Goal: Task Accomplishment & Management: Manage account settings

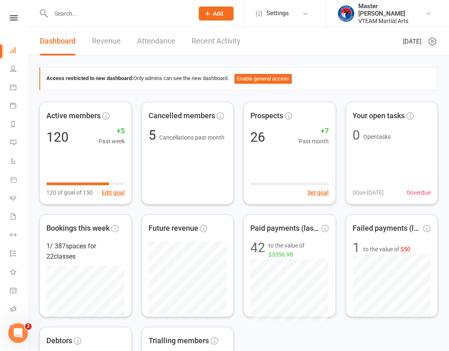
click at [15, 16] on link at bounding box center [13, 17] width 29 height 5
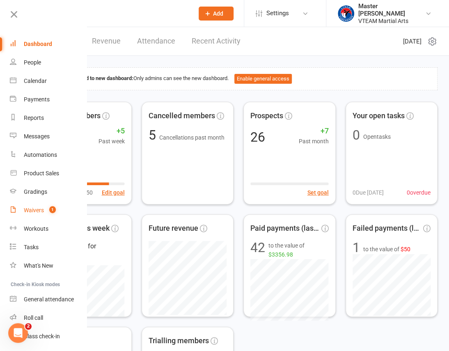
click at [29, 211] on div "Waivers" at bounding box center [34, 210] width 20 height 7
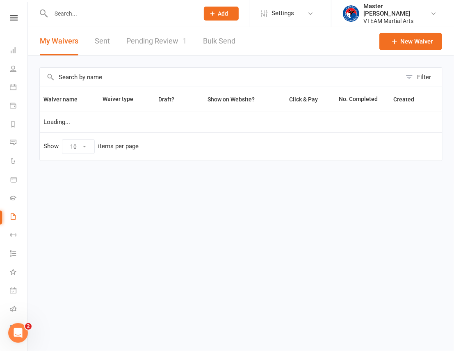
select select "100"
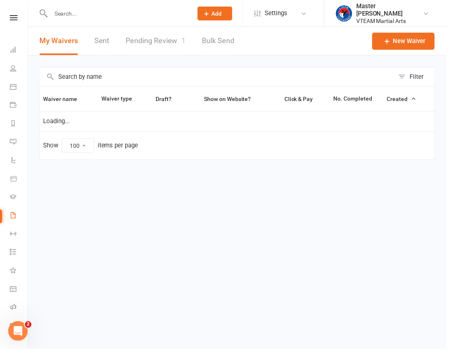
click at [165, 41] on link "Pending Review 1" at bounding box center [156, 41] width 60 height 28
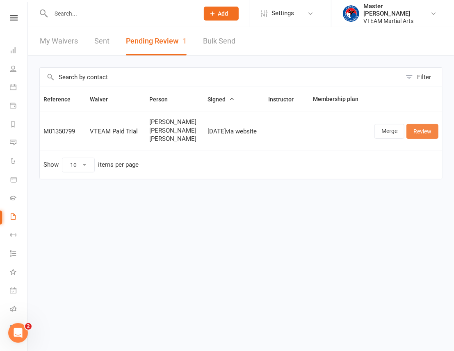
click at [421, 132] on link "Review" at bounding box center [422, 131] width 32 height 15
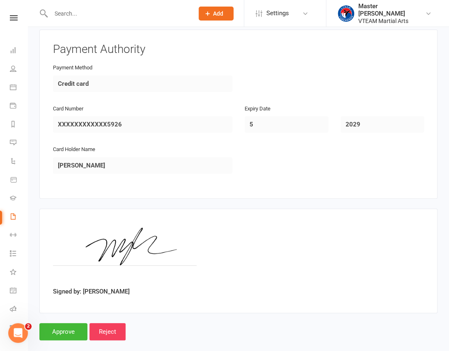
scroll to position [1267, 0]
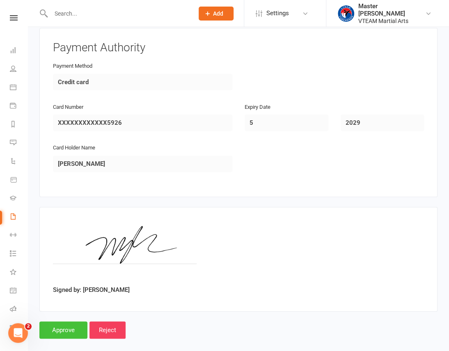
click at [72, 326] on input "Approve" at bounding box center [63, 329] width 48 height 17
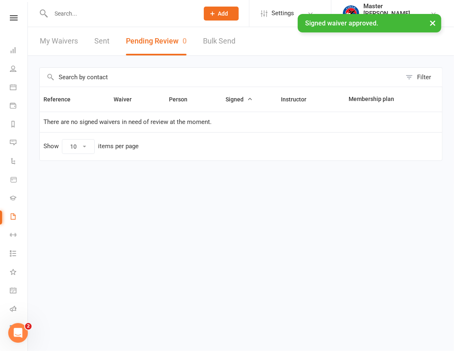
click at [11, 14] on div "× Signed waiver approved." at bounding box center [221, 14] width 443 height 0
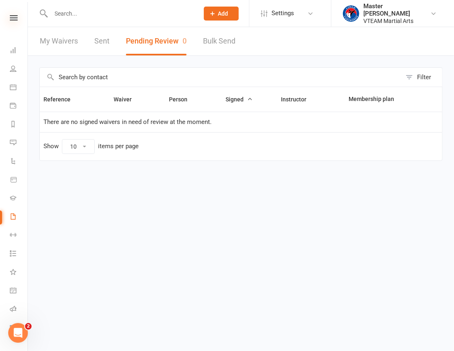
click at [10, 16] on icon at bounding box center [14, 17] width 8 height 5
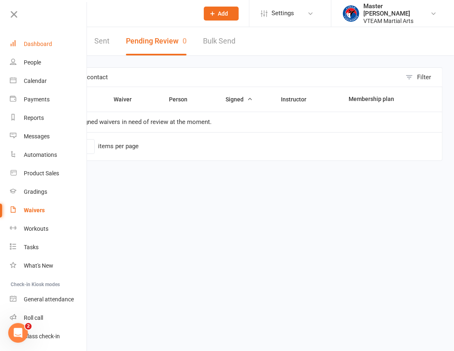
click at [45, 48] on link "Dashboard" at bounding box center [49, 44] width 78 height 18
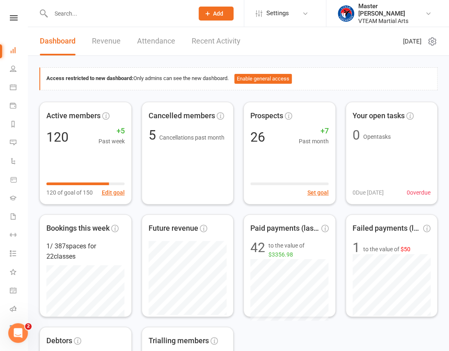
click at [220, 42] on link "Recent Activity" at bounding box center [216, 41] width 49 height 28
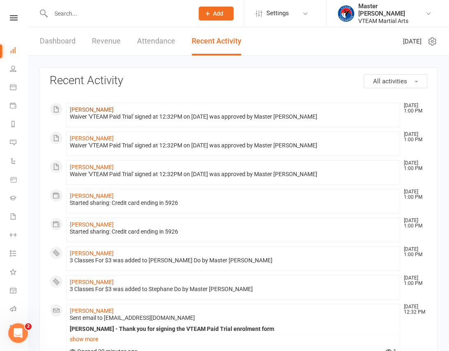
click at [99, 107] on link "[PERSON_NAME]" at bounding box center [92, 109] width 44 height 7
click at [99, 136] on link "[PERSON_NAME]" at bounding box center [92, 138] width 44 height 7
click at [91, 164] on link "Thao Pham" at bounding box center [92, 167] width 44 height 7
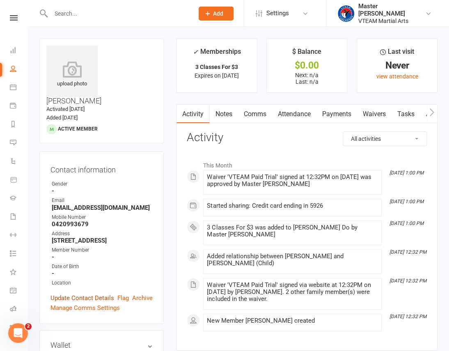
click at [74, 293] on link "Update Contact Details" at bounding box center [82, 298] width 64 height 10
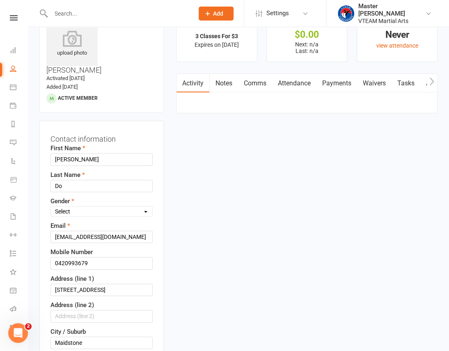
scroll to position [38, 0]
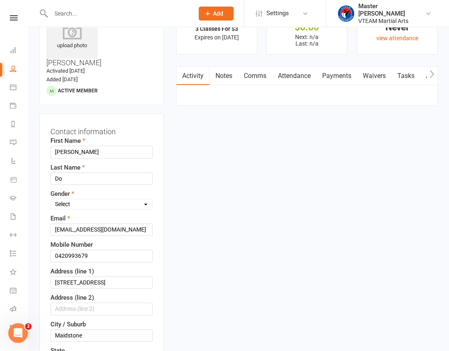
click at [91, 199] on select "Select [DEMOGRAPHIC_DATA] [DEMOGRAPHIC_DATA]" at bounding box center [101, 203] width 101 height 9
select select "[DEMOGRAPHIC_DATA]"
click at [51, 199] on select "Select Male Female" at bounding box center [101, 203] width 101 height 9
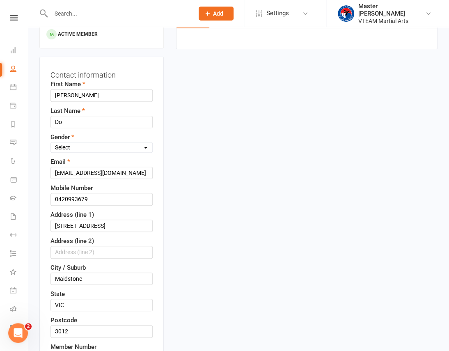
scroll to position [262, 0]
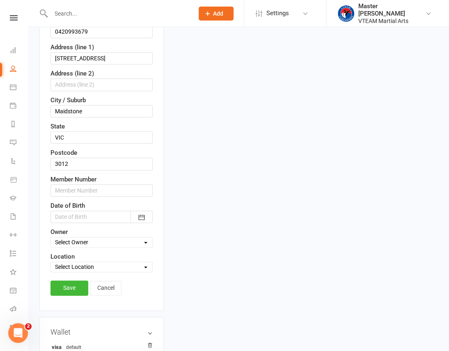
click at [98, 262] on select "Select Location Maidstone HQ" at bounding box center [101, 266] width 101 height 9
select select "0"
click at [51, 262] on select "Select Location Maidstone HQ" at bounding box center [101, 266] width 101 height 9
click at [71, 280] on link "Save" at bounding box center [69, 287] width 38 height 15
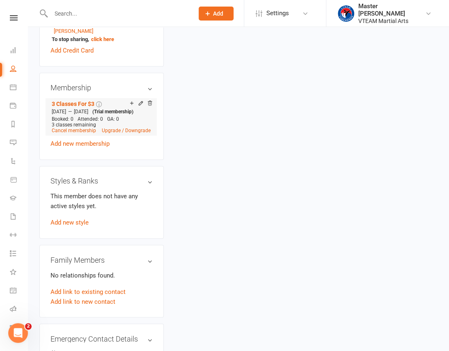
scroll to position [373, 0]
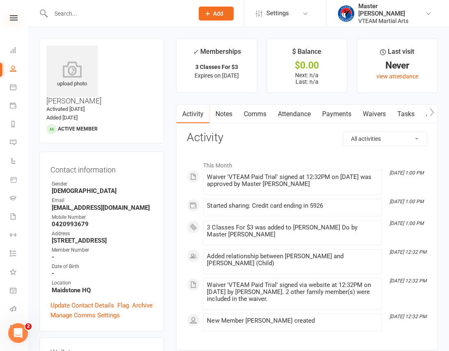
click at [10, 16] on icon at bounding box center [14, 17] width 8 height 5
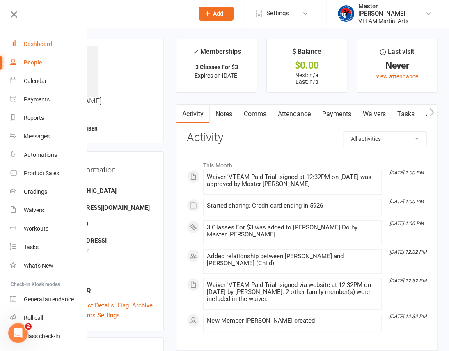
click at [29, 41] on div "Dashboard" at bounding box center [38, 44] width 28 height 7
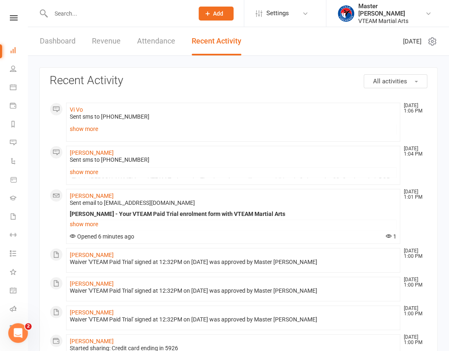
click at [55, 39] on link "Dashboard" at bounding box center [58, 41] width 36 height 28
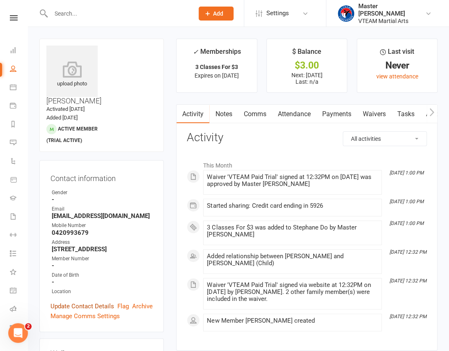
click at [81, 301] on link "Update Contact Details" at bounding box center [82, 306] width 64 height 10
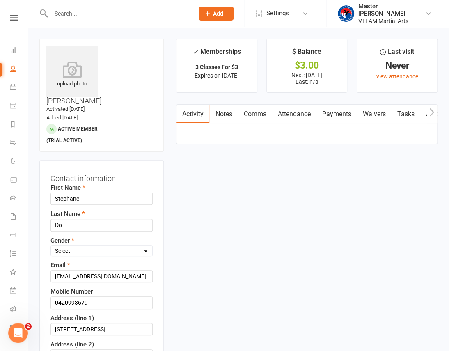
scroll to position [38, 0]
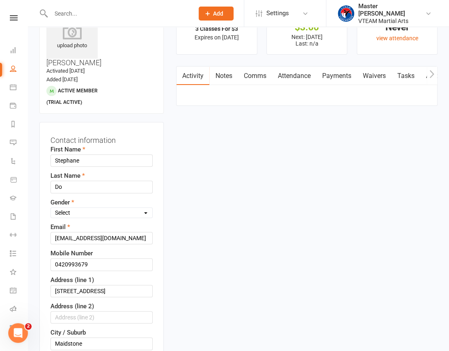
click at [94, 208] on select "Select Male Female" at bounding box center [101, 212] width 101 height 9
select select "[DEMOGRAPHIC_DATA]"
click at [51, 208] on select "Select Male Female" at bounding box center [101, 212] width 101 height 9
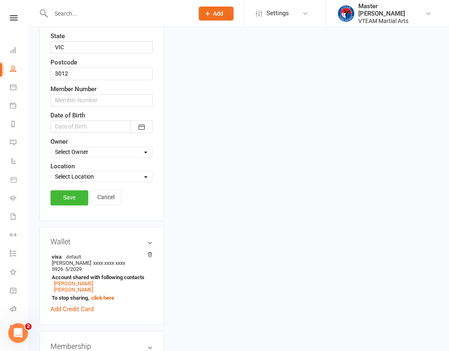
scroll to position [374, 0]
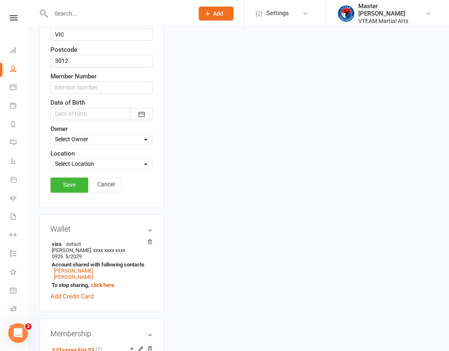
click at [118, 159] on select "Select Location [GEOGRAPHIC_DATA] HQ" at bounding box center [101, 163] width 101 height 9
select select "0"
click at [51, 159] on select "Select Location [GEOGRAPHIC_DATA] HQ" at bounding box center [101, 163] width 101 height 9
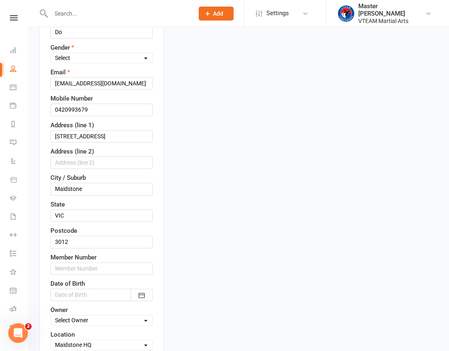
scroll to position [262, 0]
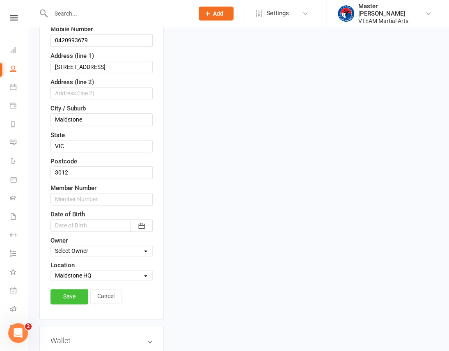
click at [73, 289] on link "Save" at bounding box center [69, 296] width 38 height 15
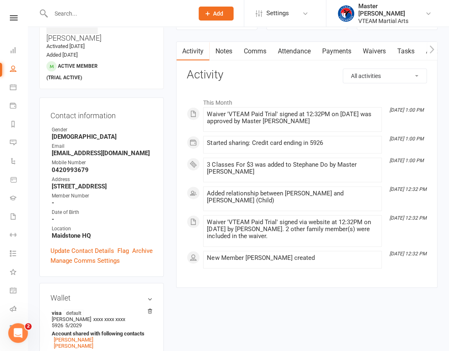
scroll to position [0, 0]
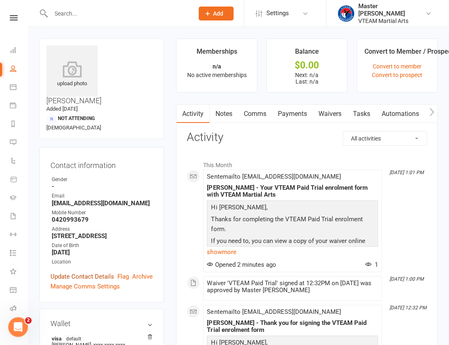
click at [75, 272] on link "Update Contact Details" at bounding box center [82, 277] width 64 height 10
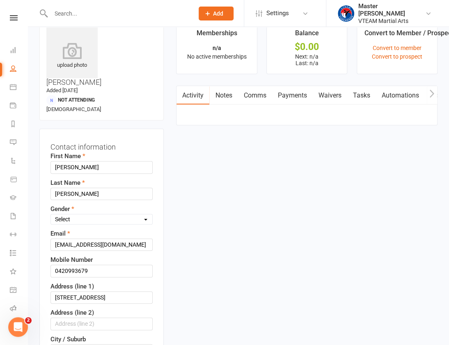
scroll to position [38, 0]
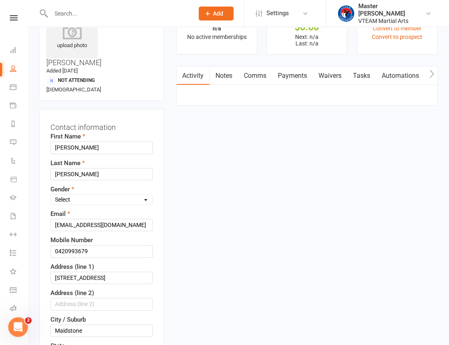
click at [86, 195] on select "Select Male Female" at bounding box center [101, 199] width 101 height 9
select select "Female"
click at [51, 195] on select "Select Male Female" at bounding box center [101, 199] width 101 height 9
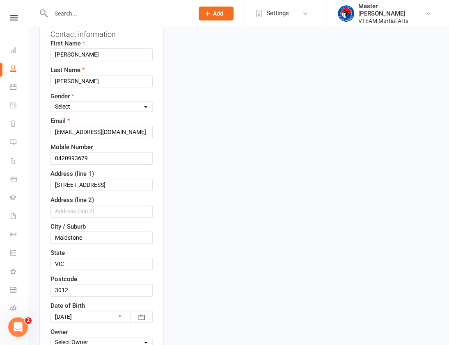
scroll to position [149, 0]
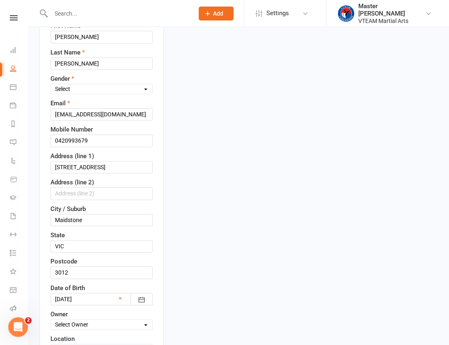
click at [93, 345] on select "Select Location Maidstone HQ" at bounding box center [101, 349] width 101 height 9
select select "0"
click at [51, 345] on select "Select Location Maidstone HQ" at bounding box center [101, 349] width 101 height 9
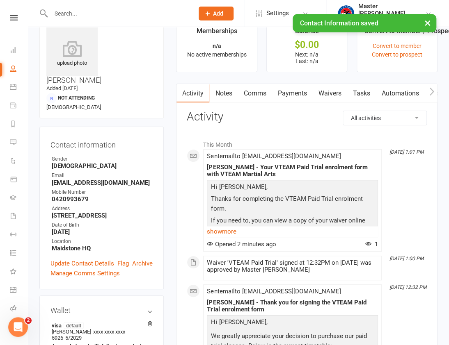
scroll to position [0, 0]
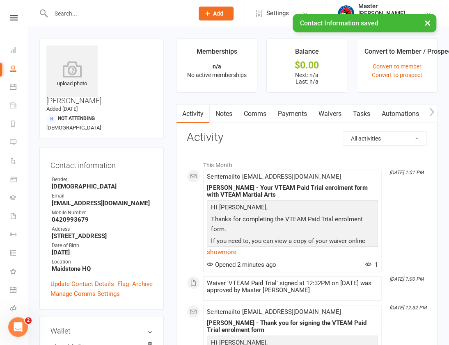
click at [258, 116] on link "Comms" at bounding box center [254, 114] width 34 height 19
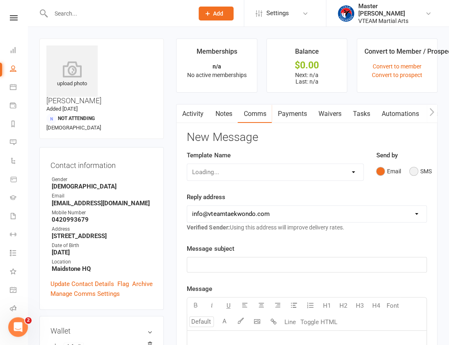
click at [413, 171] on button "SMS" at bounding box center [420, 172] width 22 height 16
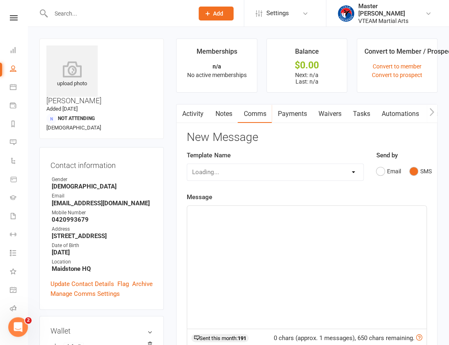
click at [343, 235] on div "﻿" at bounding box center [306, 267] width 239 height 123
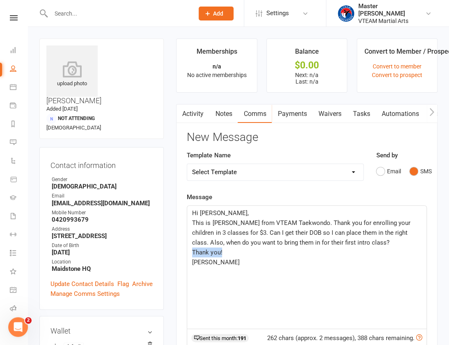
drag, startPoint x: 231, startPoint y: 254, endPoint x: 180, endPoint y: 254, distance: 51.7
click at [180, 254] on div "Activity Notes Comms Payments Waivers Tasks Automations Workouts Mobile App Ass…" at bounding box center [306, 322] width 261 height 436
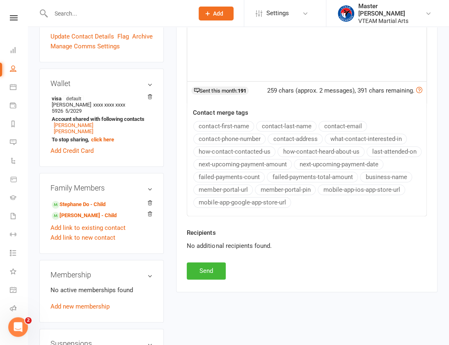
scroll to position [261, 0]
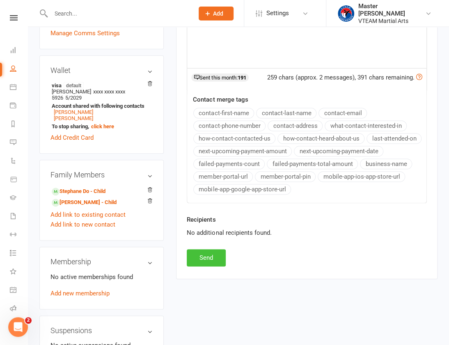
click at [211, 255] on button "Send" at bounding box center [206, 257] width 39 height 17
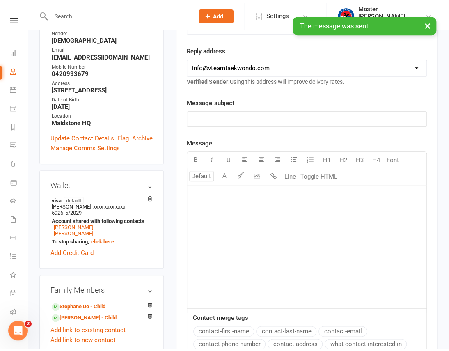
scroll to position [0, 0]
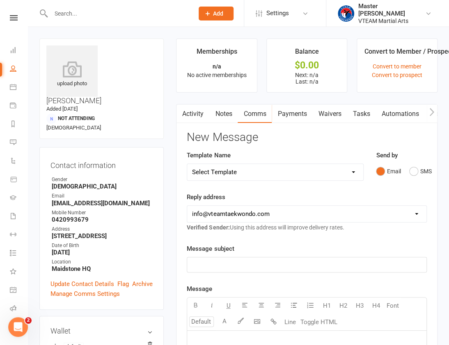
click at [103, 17] on input "text" at bounding box center [117, 13] width 139 height 11
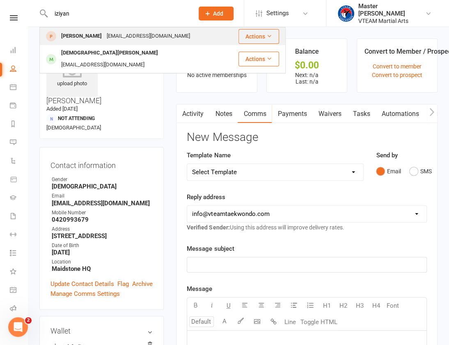
type input "iziyan"
click at [118, 38] on div "pprvo710@gmail.com" at bounding box center [148, 36] width 88 height 12
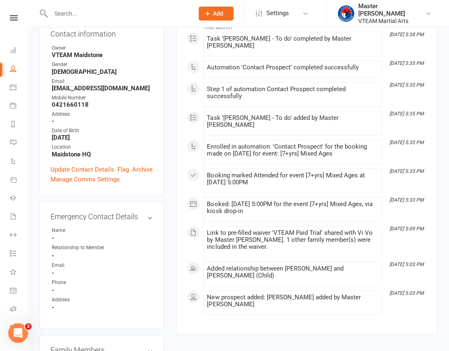
scroll to position [261, 0]
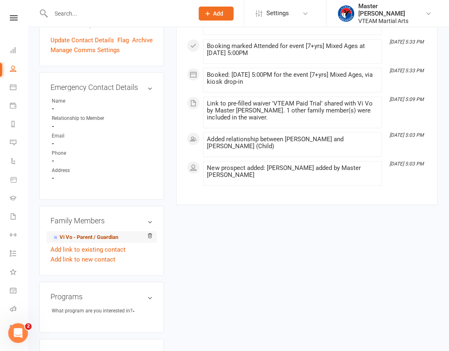
click at [102, 233] on link "Vi Vo - Parent / Guardian" at bounding box center [85, 237] width 66 height 9
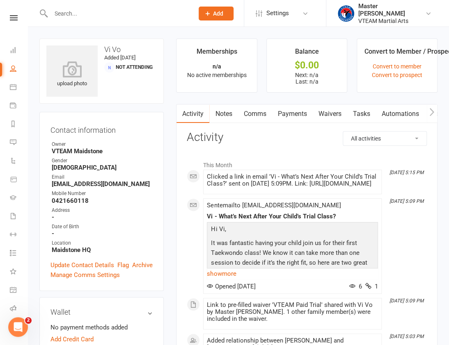
click at [257, 112] on link "Comms" at bounding box center [254, 114] width 34 height 19
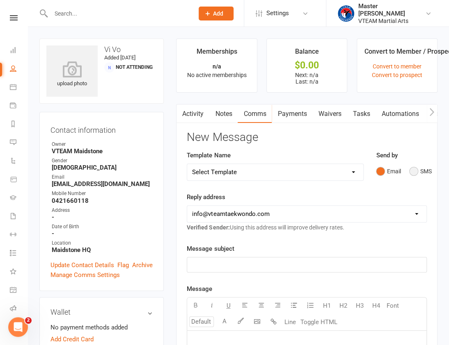
click at [417, 169] on button "SMS" at bounding box center [420, 172] width 22 height 16
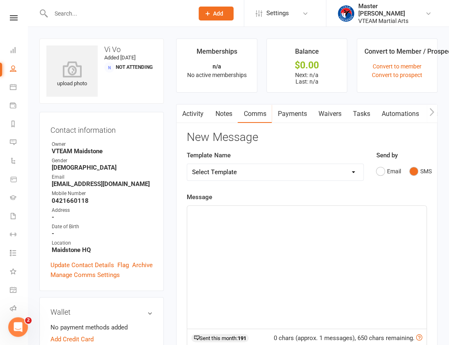
click at [191, 116] on link "Activity" at bounding box center [192, 114] width 33 height 19
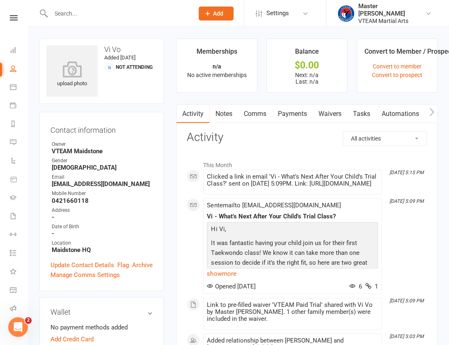
drag, startPoint x: 253, startPoint y: 206, endPoint x: 207, endPoint y: 192, distance: 48.0
click at [207, 187] on div "Clicked a link in email 'Vi - What’s Next After Your Child’s Trial Class?' sent…" at bounding box center [292, 180] width 171 height 14
copy div "https://app.clubworx.com/websites/vteamtaekwondo/waivers/vteam-paid-trial/signe…"
click at [256, 116] on link "Comms" at bounding box center [254, 114] width 34 height 19
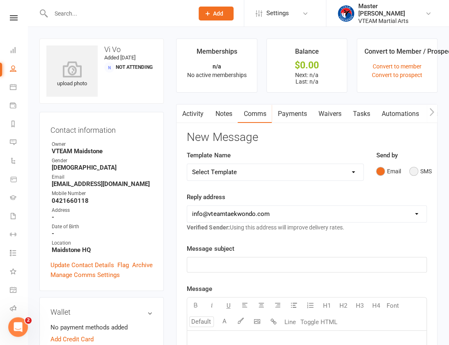
click at [420, 169] on button "SMS" at bounding box center [420, 172] width 22 height 16
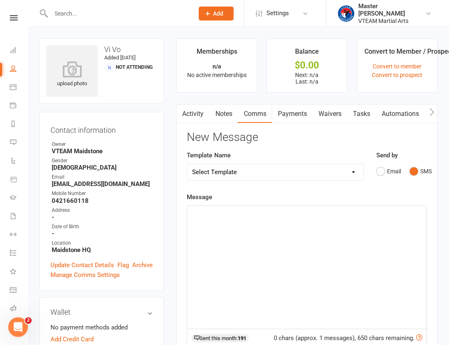
click at [364, 241] on div "﻿" at bounding box center [306, 267] width 239 height 123
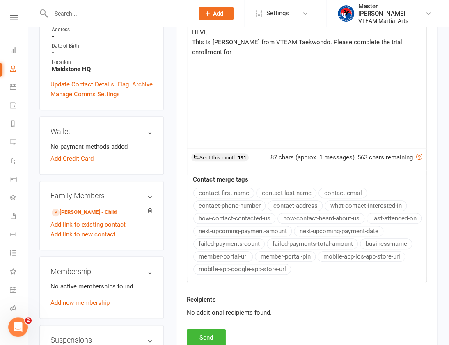
scroll to position [186, 0]
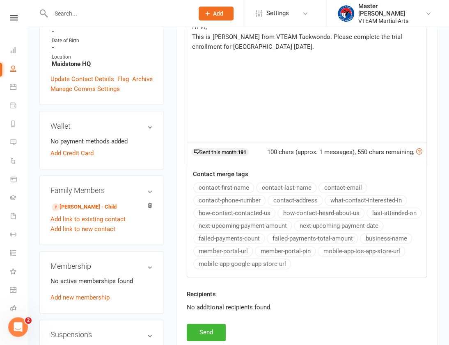
click at [315, 37] on span "This is Eric from VTEAM Taekwondo. Please complete the trial enrollment for Izy…" at bounding box center [297, 41] width 211 height 17
click at [291, 51] on p "This is Eric from VTEAM Taekwondo. Please click on the link below to complete t…" at bounding box center [306, 42] width 229 height 20
click at [213, 326] on button "Send" at bounding box center [206, 332] width 39 height 17
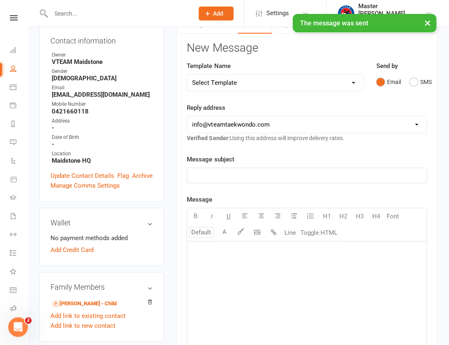
scroll to position [0, 0]
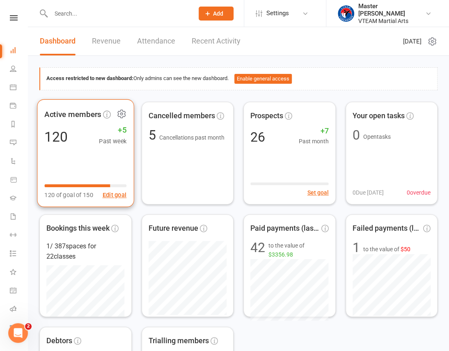
click at [118, 113] on icon at bounding box center [120, 114] width 7 height 8
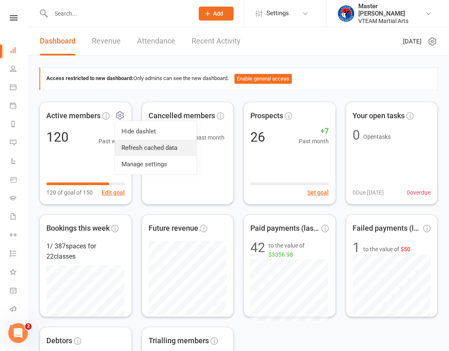
click at [136, 144] on link "Refresh cached data" at bounding box center [155, 147] width 81 height 16
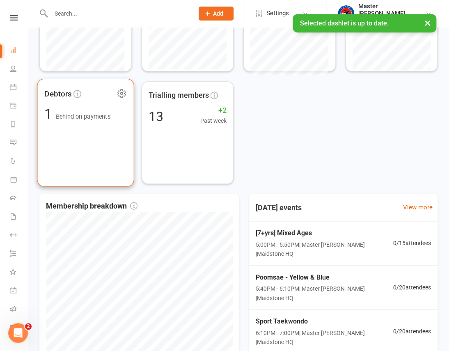
scroll to position [354, 0]
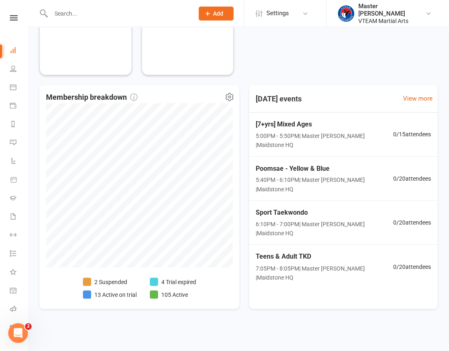
click at [115, 281] on li "2 Suspended" at bounding box center [110, 281] width 54 height 9
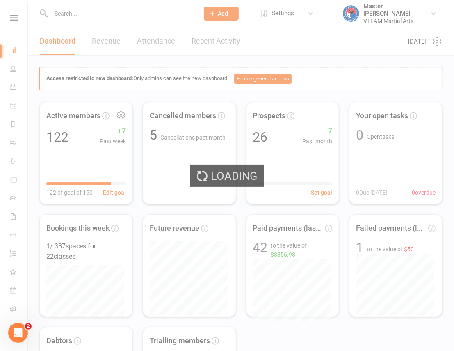
select select "100"
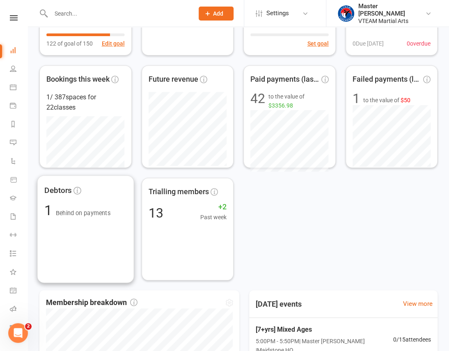
scroll to position [354, 0]
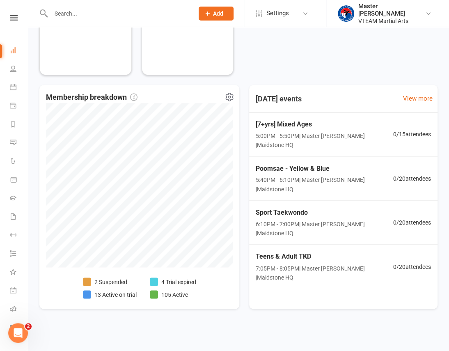
click at [171, 282] on li "4 Trial expired" at bounding box center [173, 281] width 46 height 9
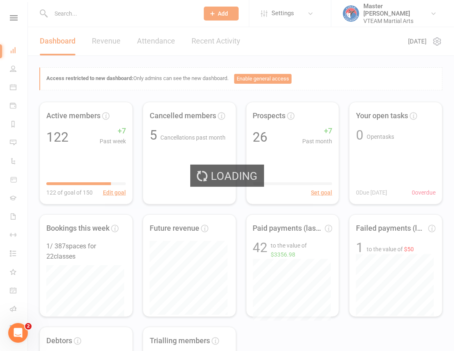
select select "trial_expired"
select select "100"
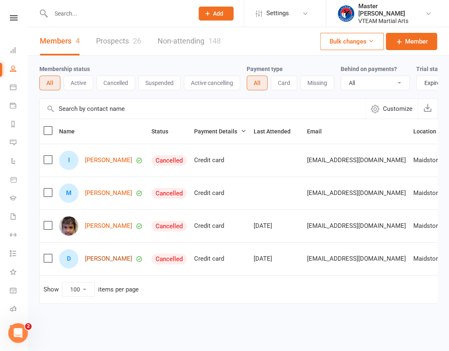
click at [101, 262] on link "[PERSON_NAME]" at bounding box center [108, 258] width 47 height 7
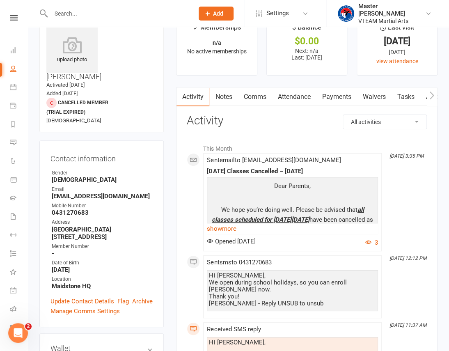
scroll to position [37, 0]
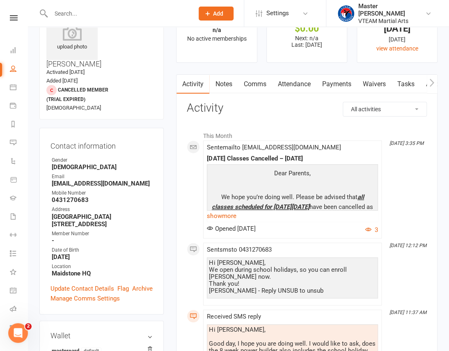
click at [262, 86] on link "Comms" at bounding box center [254, 84] width 34 height 19
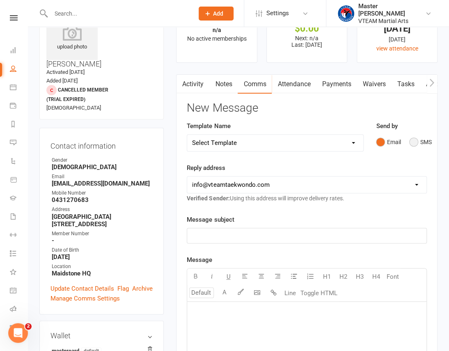
click at [414, 144] on button "SMS" at bounding box center [420, 142] width 22 height 16
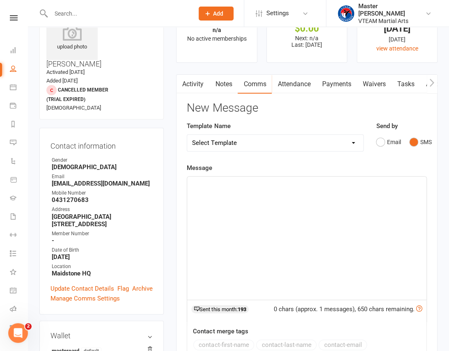
click at [343, 221] on div "﻿" at bounding box center [306, 237] width 239 height 123
click at [193, 84] on link "Activity" at bounding box center [192, 84] width 33 height 19
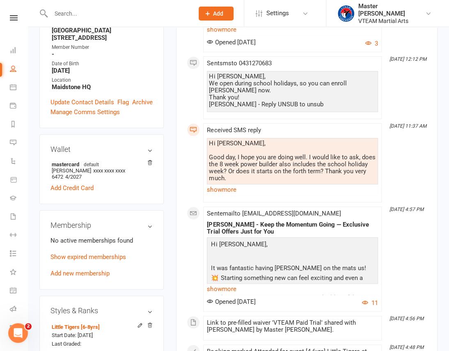
scroll to position [224, 0]
click at [224, 284] on link "show more" at bounding box center [292, 288] width 171 height 11
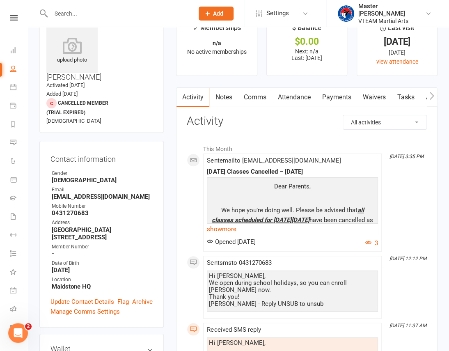
scroll to position [0, 0]
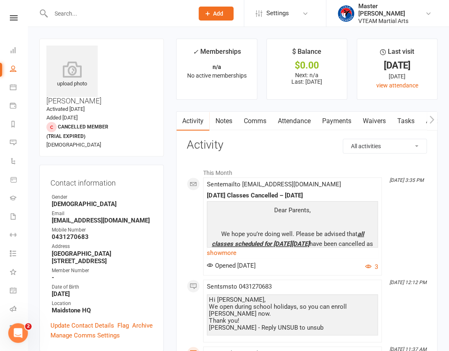
click at [252, 118] on link "Comms" at bounding box center [254, 121] width 34 height 19
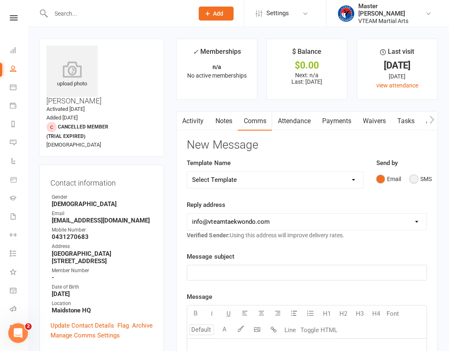
click at [419, 177] on button "SMS" at bounding box center [420, 179] width 22 height 16
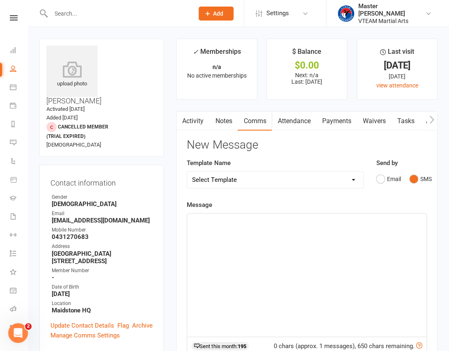
click at [366, 262] on div "﻿" at bounding box center [306, 274] width 239 height 123
